Goal: Complete application form

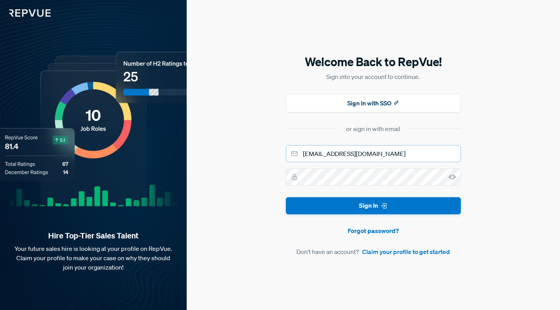
type input "[EMAIL_ADDRESS][DOMAIN_NAME]"
click at [373, 205] on button "Sign In" at bounding box center [373, 206] width 175 height 18
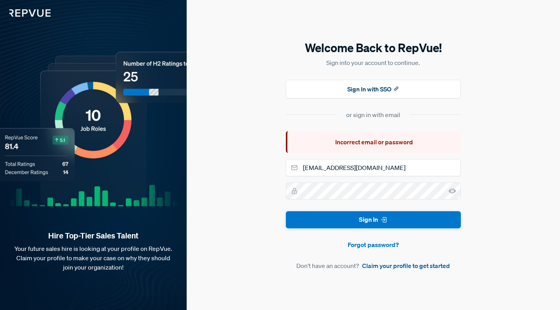
click at [392, 268] on link "Claim your profile to get started" at bounding box center [406, 265] width 88 height 9
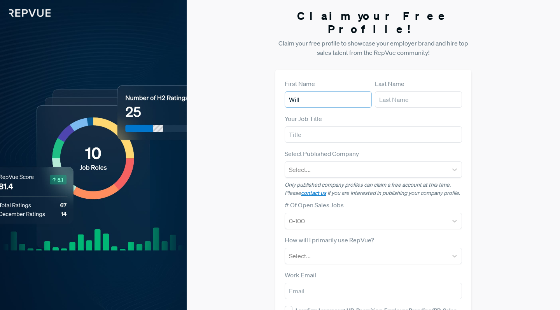
type input "Will"
type input "Varnu"
type input "Client"
click at [351, 164] on div at bounding box center [366, 169] width 155 height 11
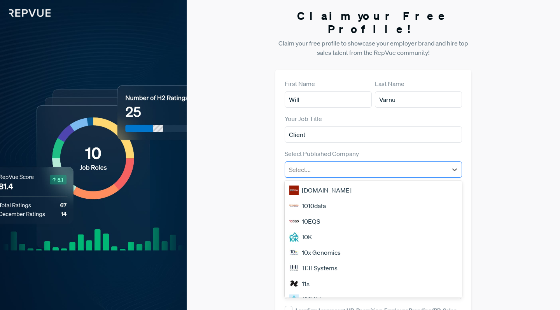
click at [334, 164] on div at bounding box center [366, 169] width 155 height 11
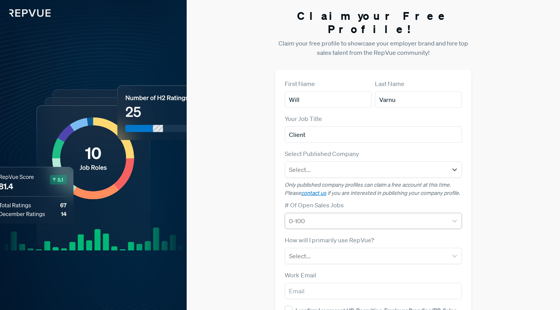
click at [300, 213] on div "0-100" at bounding box center [373, 221] width 177 height 16
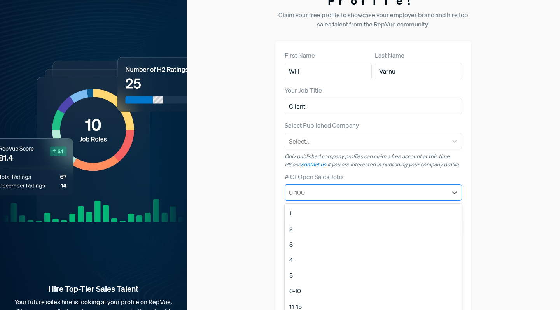
scroll to position [29, 0]
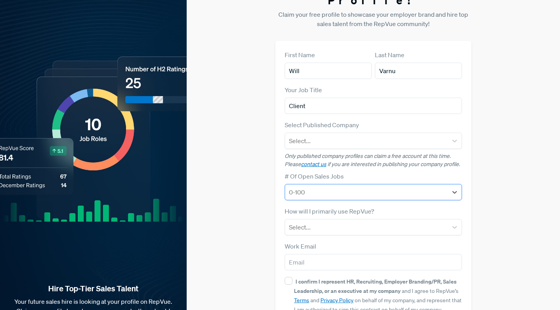
click at [304, 187] on div "0-100" at bounding box center [366, 191] width 155 height 9
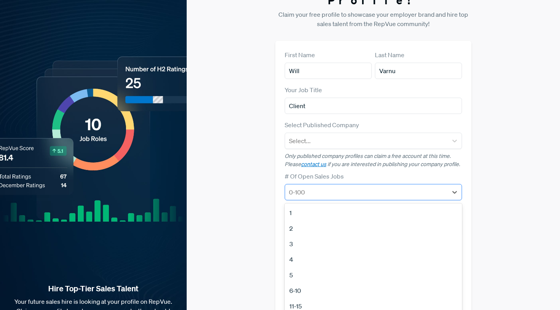
click at [305, 187] on div "0-100" at bounding box center [366, 191] width 155 height 9
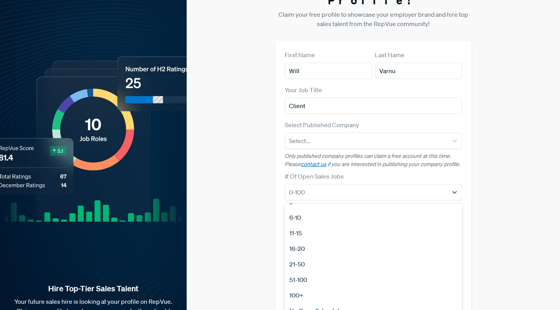
click at [303, 287] on div "100+" at bounding box center [373, 295] width 177 height 16
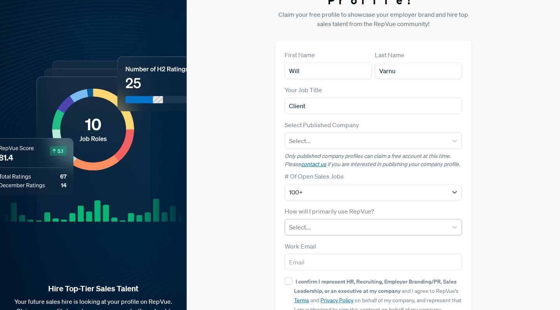
click at [317, 222] on div at bounding box center [366, 227] width 155 height 11
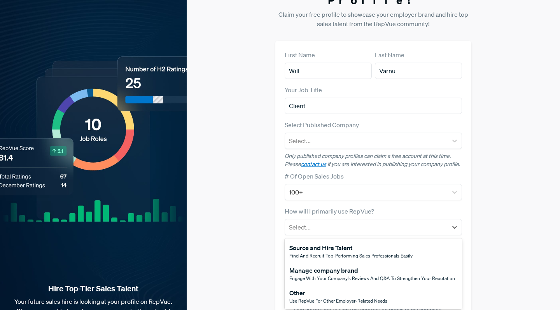
click at [310, 266] on div "Manage company brand" at bounding box center [372, 270] width 166 height 9
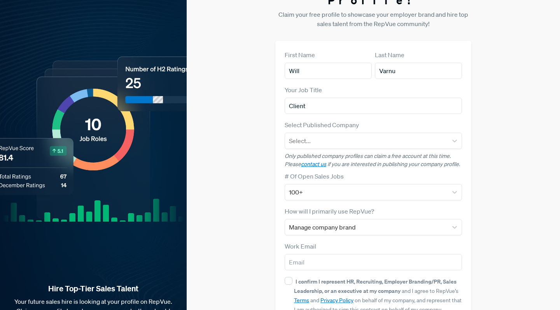
click at [275, 238] on div "First Name Will Last Name Varnu Your Job Title Client Select Published Company …" at bounding box center [373, 197] width 196 height 312
click at [284, 265] on div "First Name Will Last Name Varnu Your Job Title Client Select Published Company …" at bounding box center [373, 197] width 196 height 312
click at [286, 277] on input "I confirm I represent HR, Recruiting, Employer Branding/PR, Sales Leadership, o…" at bounding box center [289, 281] width 8 height 8
checkbox input "true"
click at [262, 0] on div "Claim your Free Profile! Claim your free profile to showcase your employer bran…" at bounding box center [373, 166] width 373 height 391
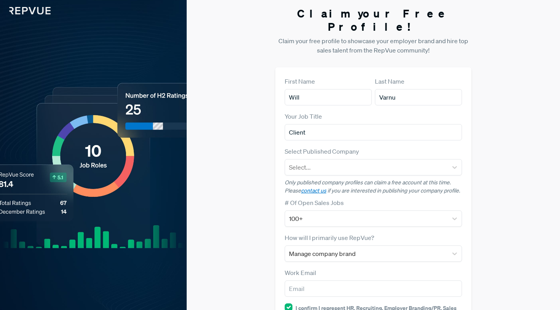
scroll to position [0, 0]
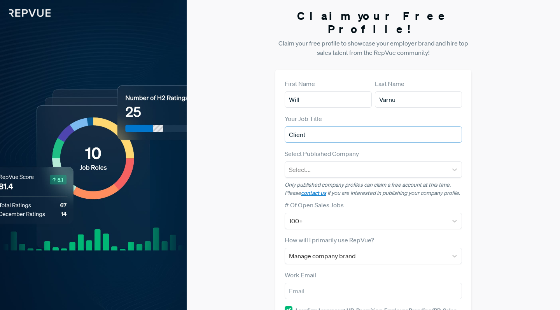
drag, startPoint x: 326, startPoint y: 121, endPoint x: 239, endPoint y: 121, distance: 87.1
click at [239, 121] on div "Claim your Free Profile! Claim your free profile to showcase your employer bran…" at bounding box center [373, 195] width 373 height 391
type input "Private Wealth Managment"
click at [305, 165] on div "Select..." at bounding box center [366, 169] width 155 height 9
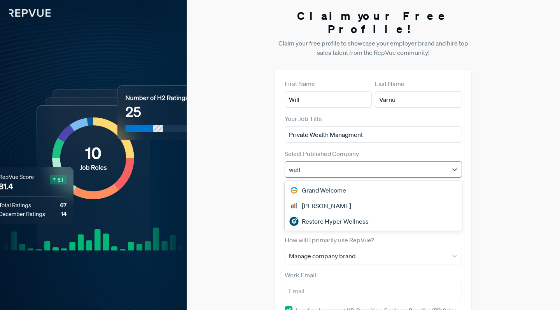
type input "[PERSON_NAME]"
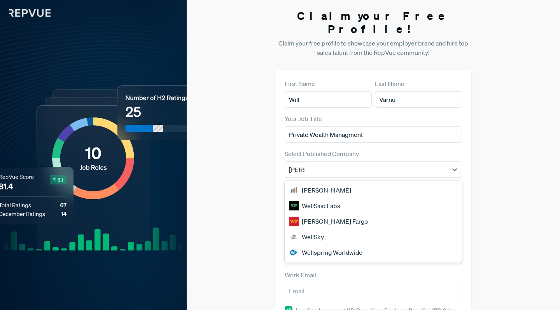
click at [316, 214] on div "[PERSON_NAME] Fargo" at bounding box center [373, 222] width 177 height 16
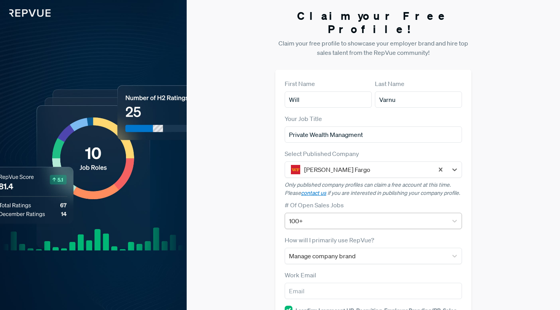
click at [324, 213] on div "100+" at bounding box center [373, 221] width 177 height 16
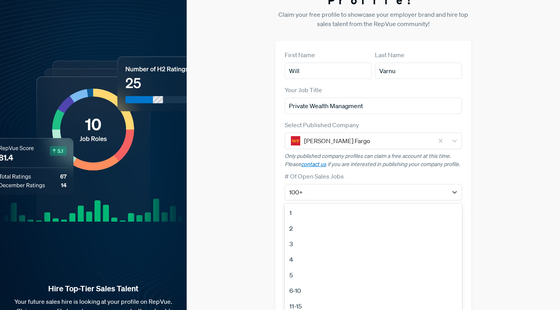
click at [325, 205] on div "1" at bounding box center [373, 213] width 177 height 16
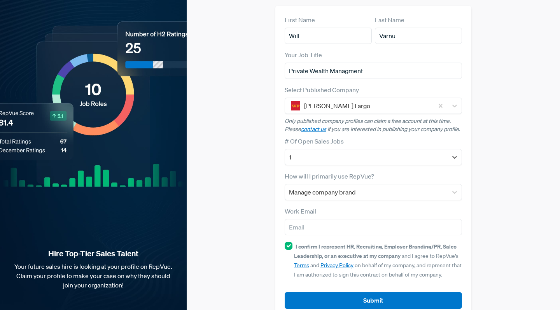
scroll to position [68, 0]
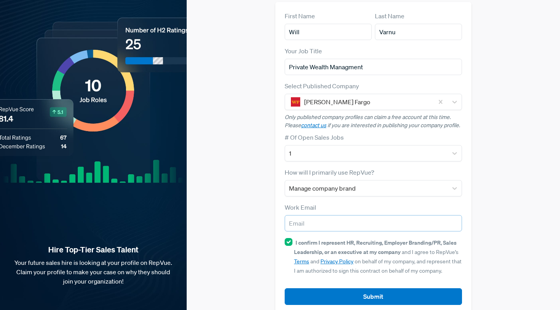
click at [308, 215] on input "email" at bounding box center [373, 223] width 177 height 16
click at [276, 189] on div "First Name Will Last Name Varnu Your Job Title Private Wealth Managment Select …" at bounding box center [373, 158] width 196 height 312
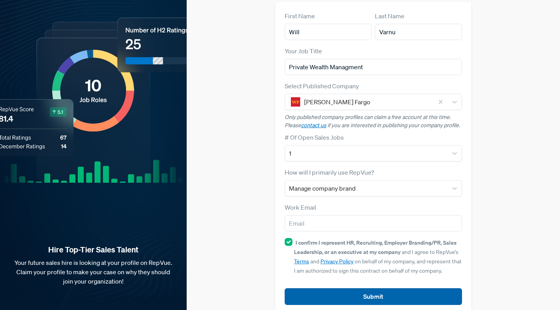
click at [344, 288] on button "Submit" at bounding box center [373, 296] width 177 height 17
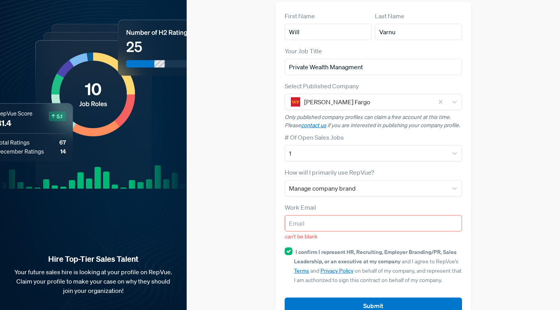
click at [337, 215] on input "email" at bounding box center [373, 223] width 177 height 16
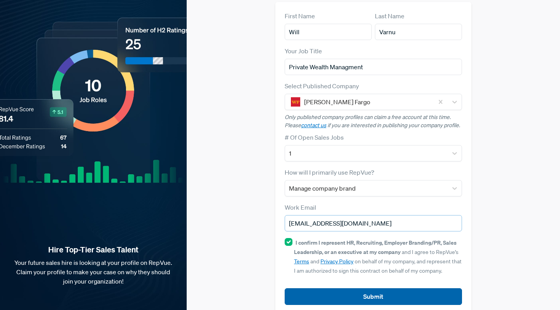
type input "[EMAIL_ADDRESS][DOMAIN_NAME]"
click at [368, 288] on button "Submit" at bounding box center [373, 296] width 177 height 17
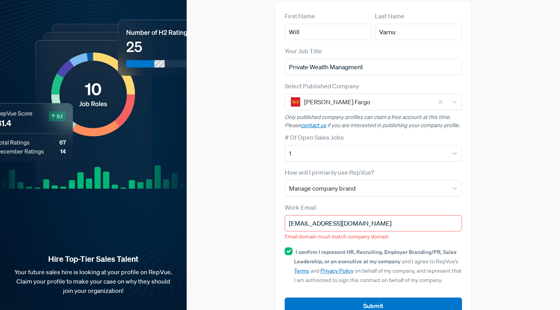
drag, startPoint x: 375, startPoint y: 211, endPoint x: 271, endPoint y: 206, distance: 104.4
click at [271, 206] on div "Claim your Free Profile! Claim your free profile to showcase your employer bran…" at bounding box center [373, 132] width 373 height 401
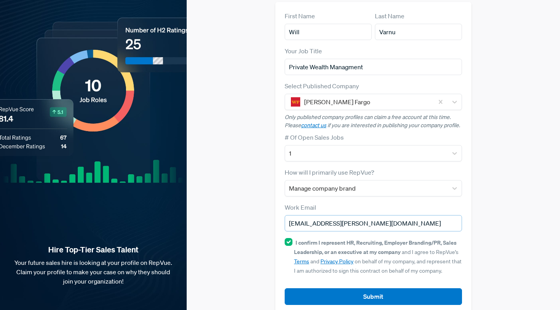
type input "[EMAIL_ADDRESS][PERSON_NAME][DOMAIN_NAME]"
click at [291, 238] on input "I confirm I represent HR, Recruiting, Employer Branding/PR, Sales Leadership, o…" at bounding box center [289, 242] width 8 height 8
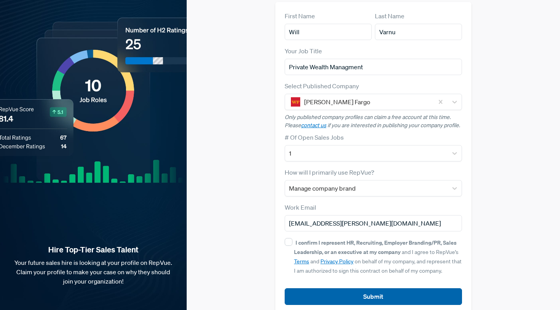
click at [379, 288] on button "Submit" at bounding box center [373, 296] width 177 height 17
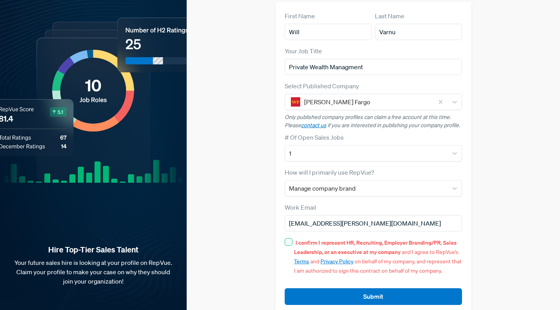
click at [289, 238] on input "I confirm I represent HR, Recruiting, Employer Branding/PR, Sales Leadership, o…" at bounding box center [289, 242] width 8 height 8
checkbox input "true"
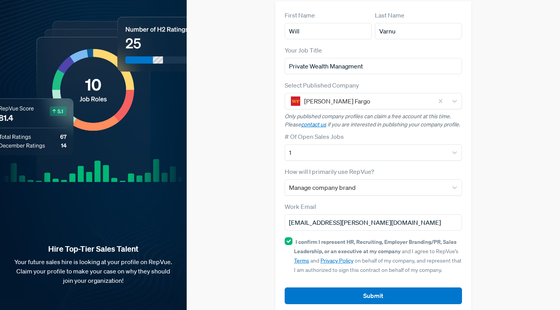
scroll to position [68, 0]
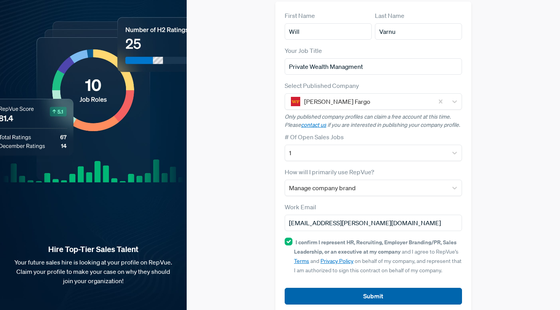
click at [338, 288] on button "Submit" at bounding box center [373, 296] width 177 height 17
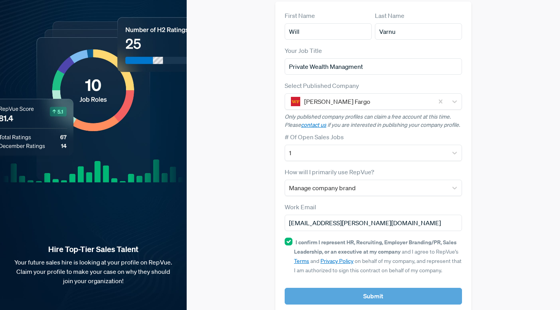
scroll to position [0, 0]
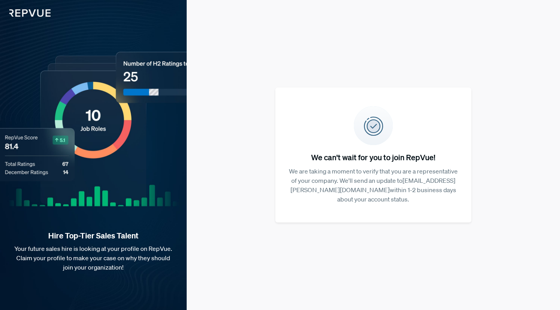
click at [43, 16] on img at bounding box center [25, 8] width 51 height 17
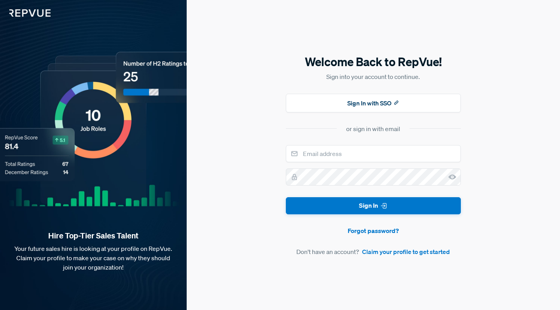
click at [36, 15] on img at bounding box center [25, 8] width 51 height 17
